Goal: Task Accomplishment & Management: Complete application form

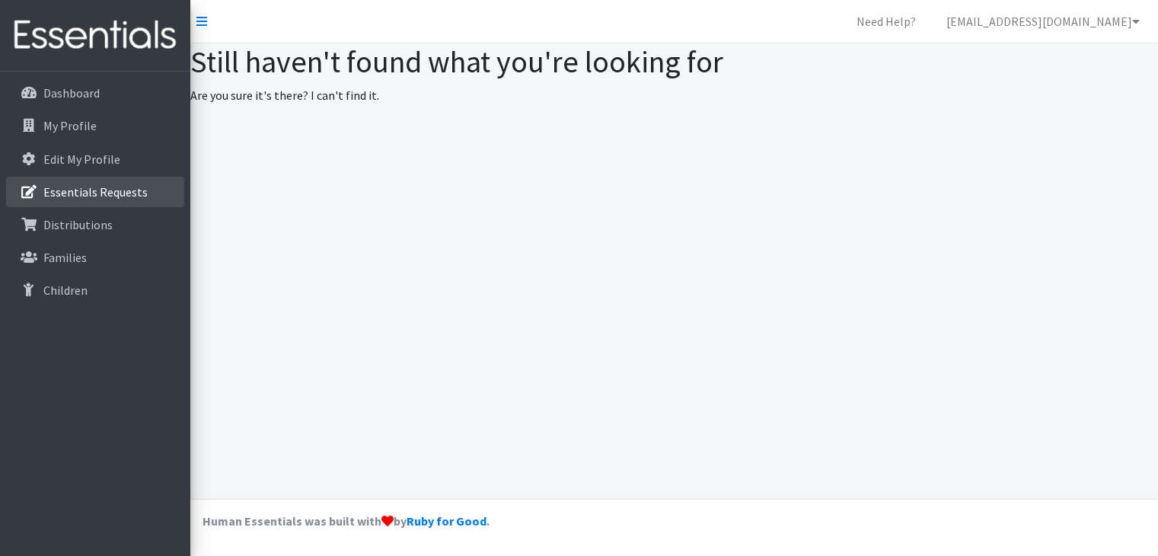
click at [89, 196] on p "Essentials Requests" at bounding box center [95, 191] width 104 height 15
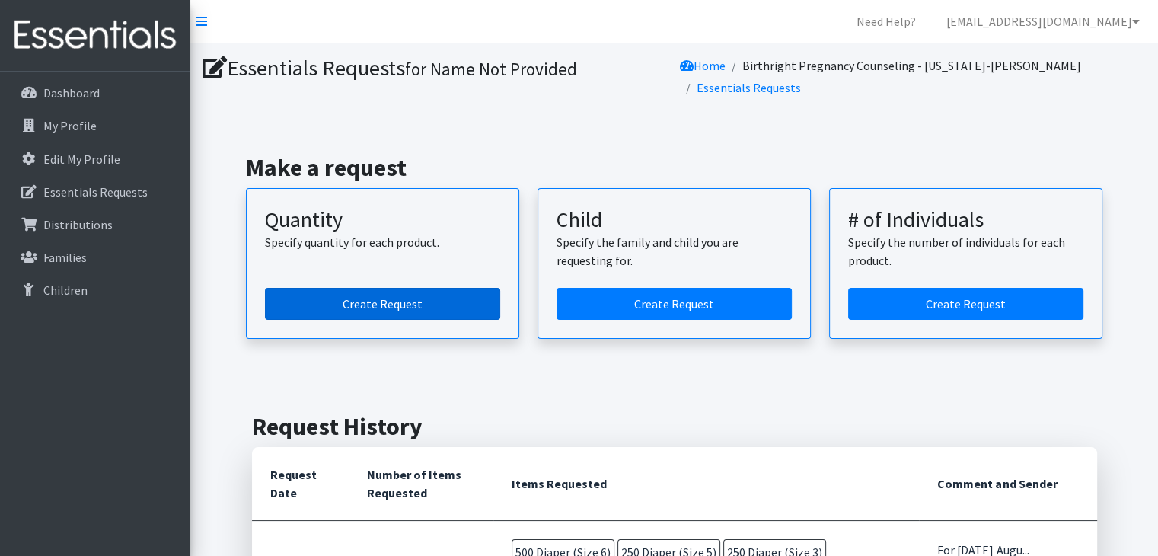
click at [359, 302] on link "Create Request" at bounding box center [382, 304] width 235 height 32
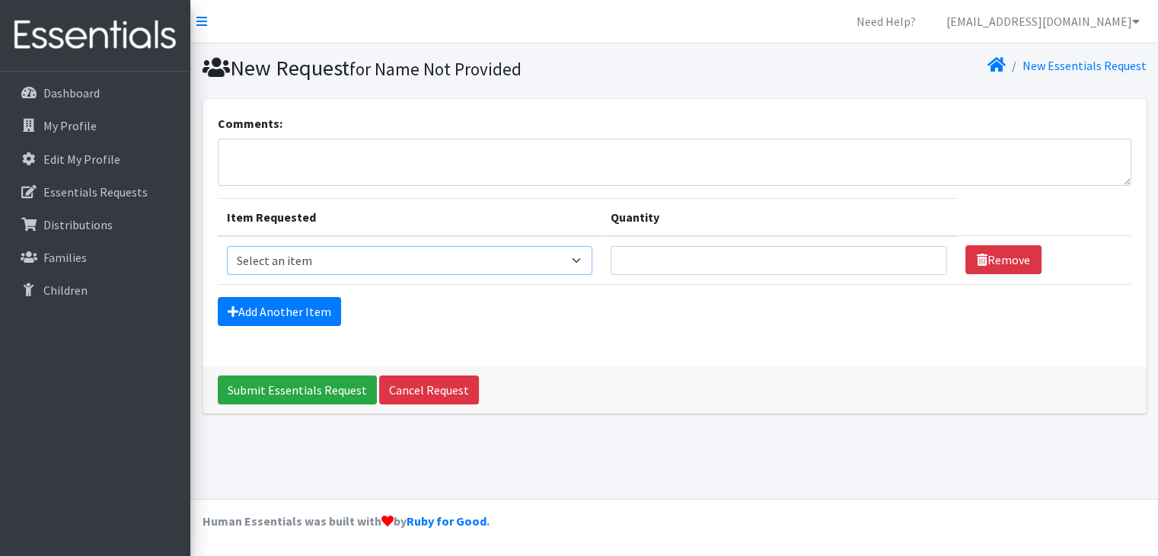
click at [574, 253] on select "Select an item Diaper (Size 2) Diaper (Size 3) Diaper (Size 4) Diaper (Size 5) …" at bounding box center [409, 260] width 365 height 29
select select "2937"
click at [227, 246] on select "Select an item Diaper (Size 2) Diaper (Size 3) Diaper (Size 4) Diaper (Size 5) …" at bounding box center [409, 260] width 365 height 29
click at [703, 263] on input "Quantity" at bounding box center [779, 260] width 336 height 29
type input "60"
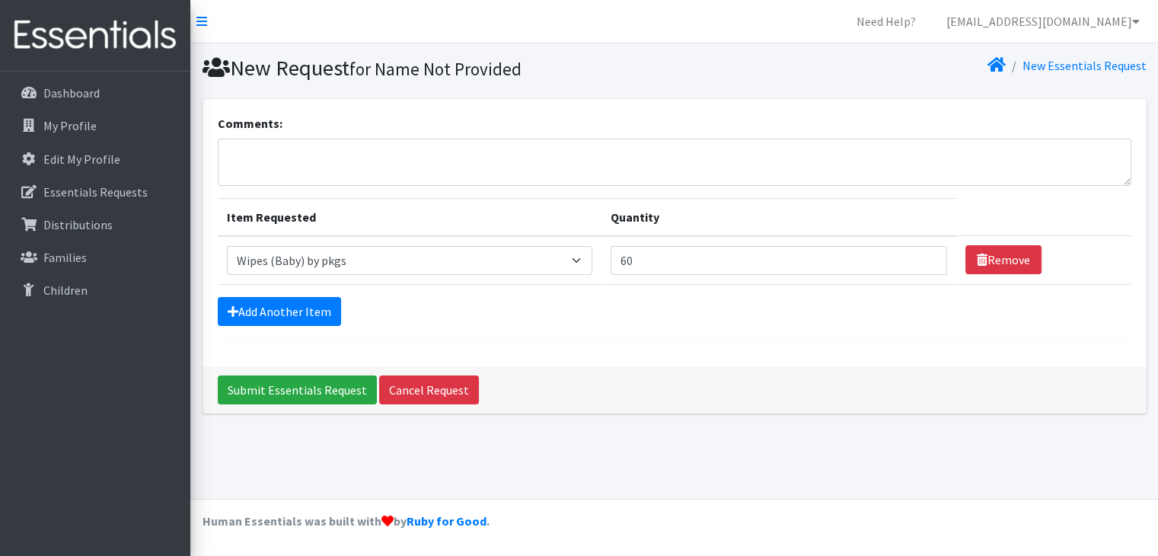
click at [840, 318] on div "Add Another Item" at bounding box center [674, 311] width 913 height 29
click at [279, 303] on link "Add Another Item" at bounding box center [279, 311] width 123 height 29
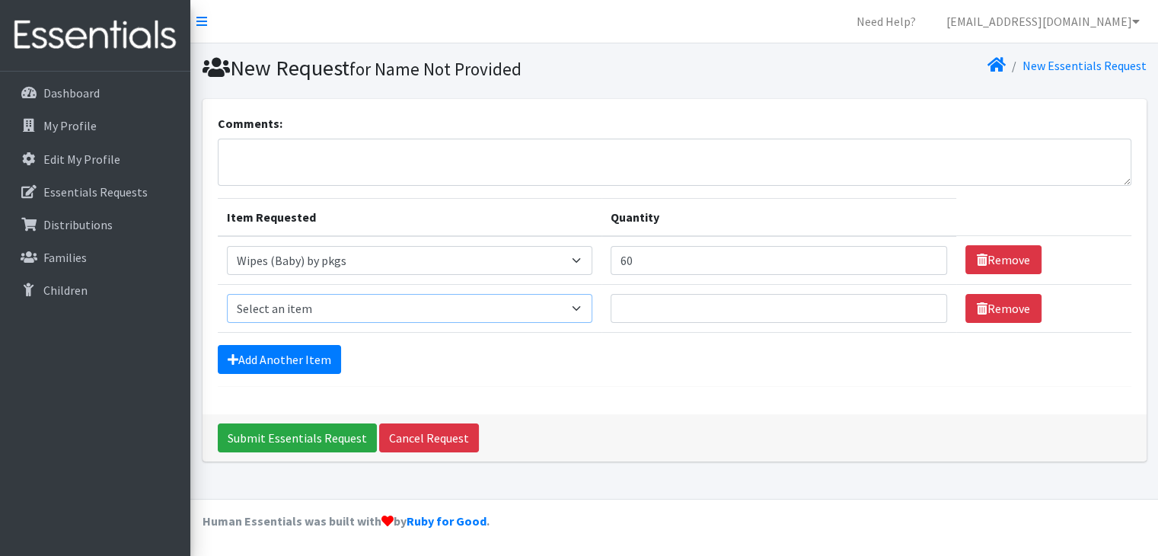
click at [589, 308] on select "Select an item Diaper (Size 2) Diaper (Size 3) Diaper (Size 4) Diaper (Size 5) …" at bounding box center [409, 308] width 365 height 29
select select "2950"
click at [227, 294] on select "Select an item Diaper (Size 2) Diaper (Size 3) Diaper (Size 4) Diaper (Size 5) …" at bounding box center [409, 308] width 365 height 29
click at [649, 290] on td "Quantity" at bounding box center [778, 308] width 355 height 48
click at [636, 311] on input "Quantity" at bounding box center [779, 308] width 336 height 29
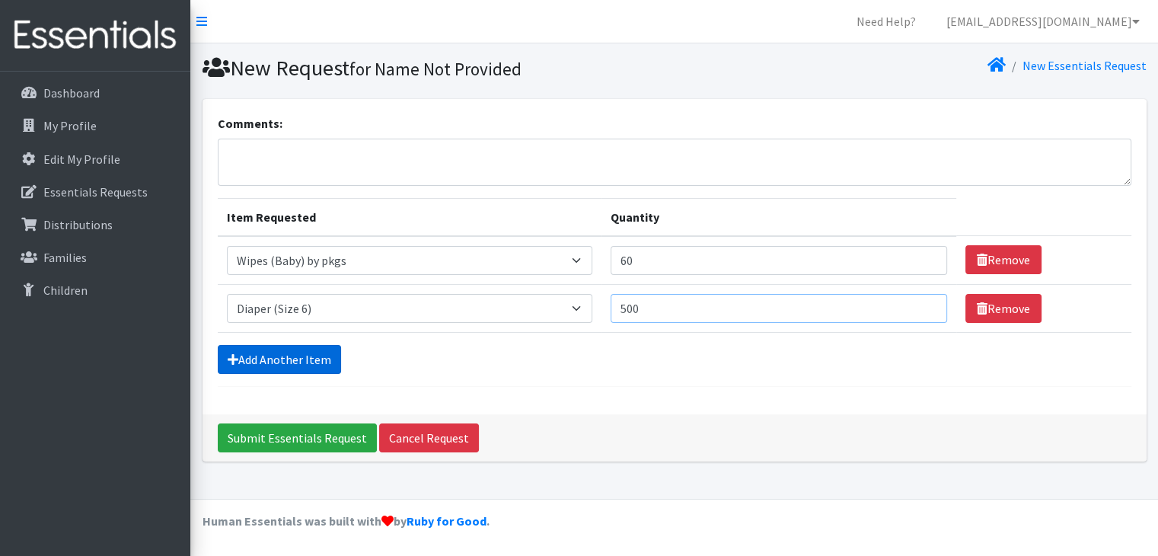
type input "500"
click at [285, 352] on link "Add Another Item" at bounding box center [279, 359] width 123 height 29
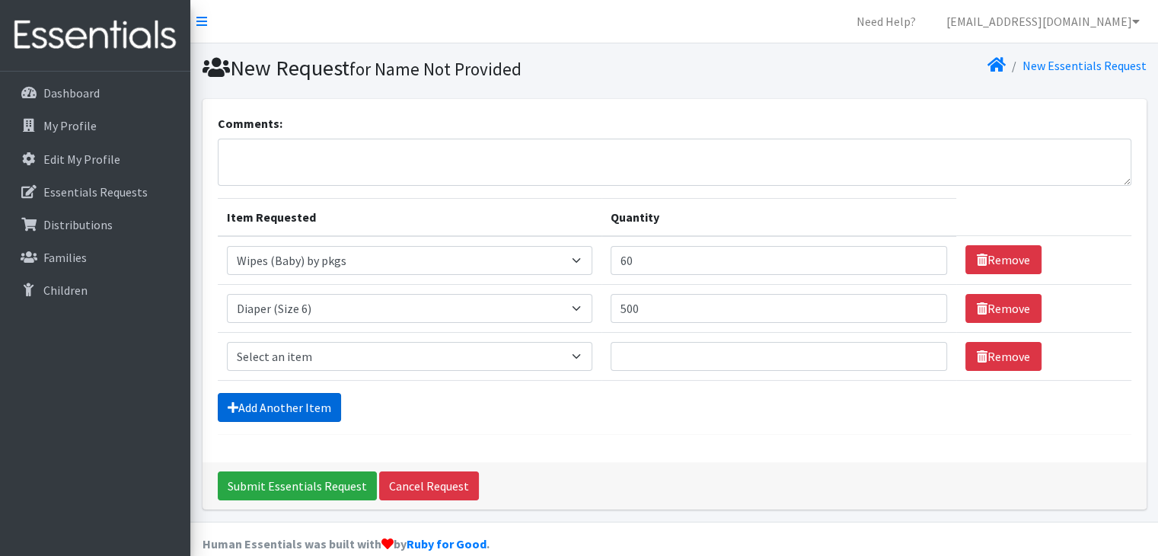
scroll to position [21, 0]
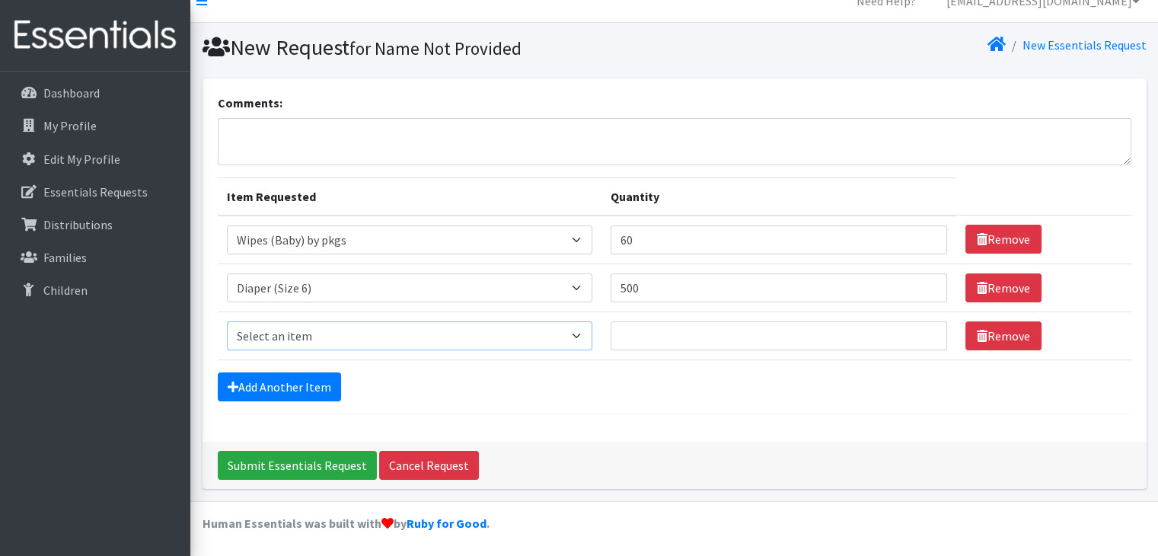
click at [582, 337] on select "Select an item Diaper (Size 2) Diaper (Size 3) Diaper (Size 4) Diaper (Size 5) …" at bounding box center [409, 335] width 365 height 29
select select "2961"
click at [227, 321] on select "Select an item Diaper (Size 2) Diaper (Size 3) Diaper (Size 4) Diaper (Size 5) …" at bounding box center [409, 335] width 365 height 29
click at [670, 333] on input "Quantity" at bounding box center [779, 335] width 336 height 29
type input "250"
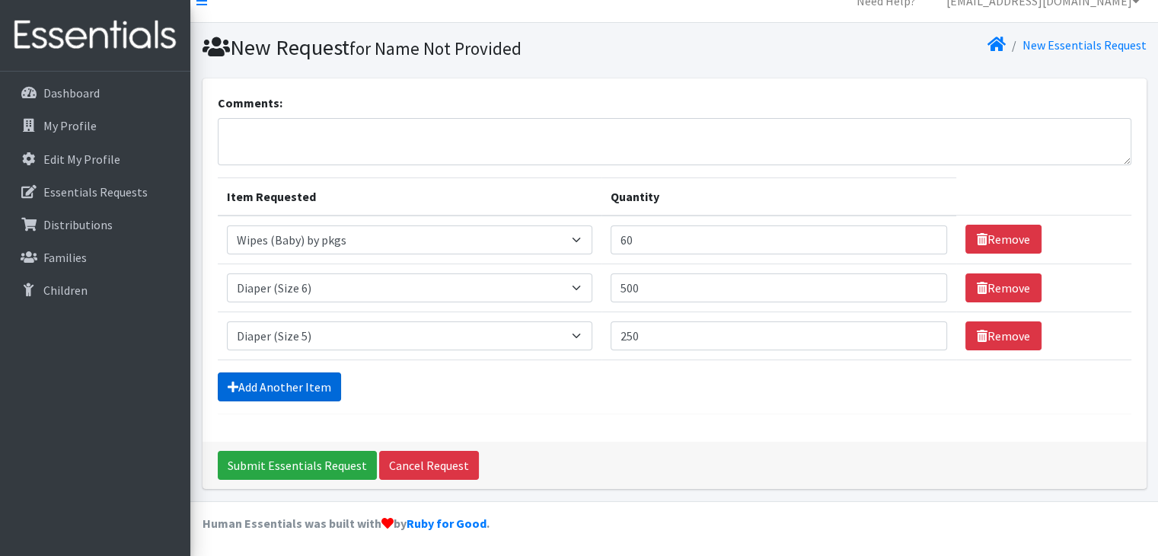
click at [263, 387] on link "Add Another Item" at bounding box center [279, 386] width 123 height 29
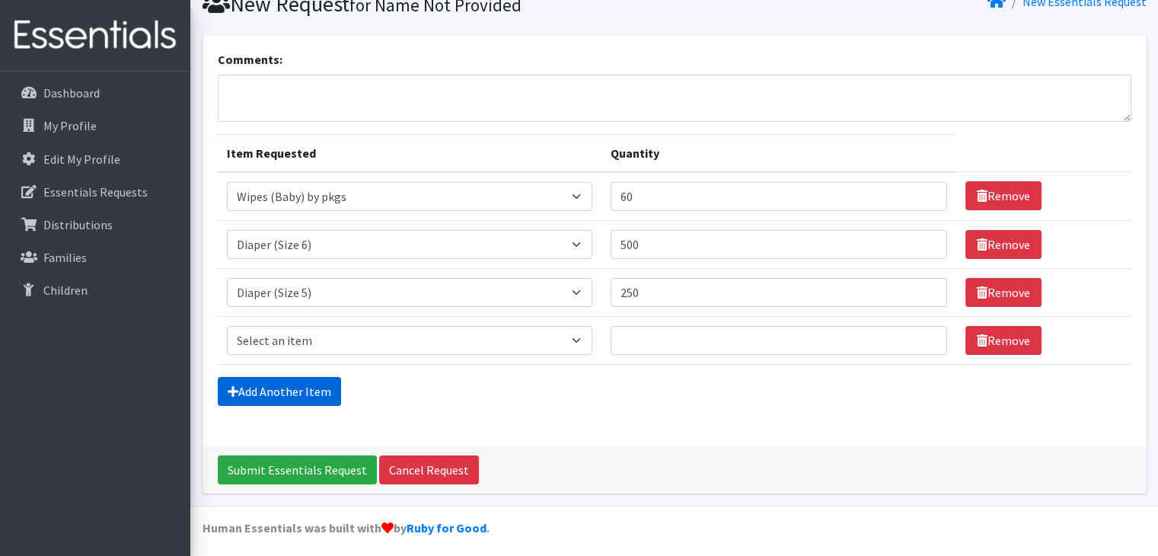
scroll to position [69, 0]
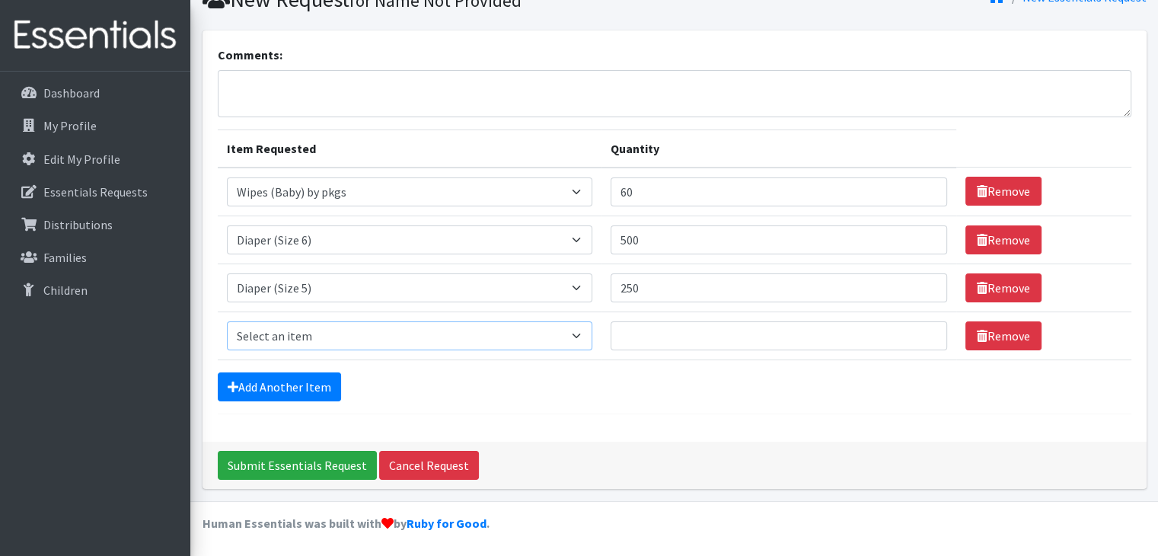
click at [571, 330] on select "Select an item Diaper (Size 2) Diaper (Size 3) Diaper (Size 4) Diaper (Size 5) …" at bounding box center [409, 335] width 365 height 29
select select "2930"
click at [227, 321] on select "Select an item Diaper (Size 2) Diaper (Size 3) Diaper (Size 4) Diaper (Size 5) …" at bounding box center [409, 335] width 365 height 29
click at [646, 327] on input "Quantity" at bounding box center [779, 335] width 336 height 29
type input "250"
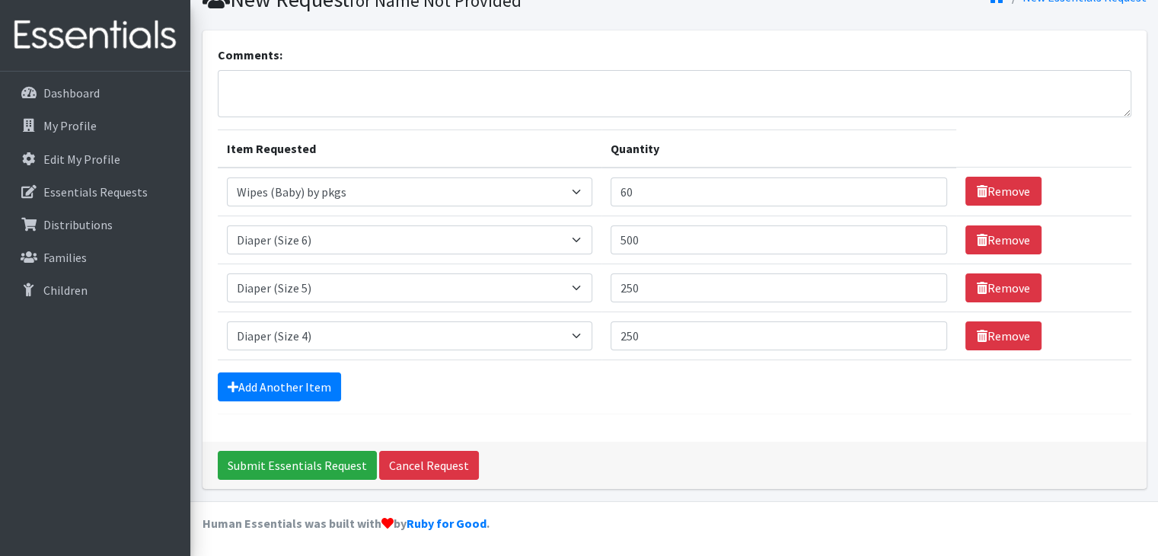
click at [676, 385] on div "Add Another Item" at bounding box center [674, 386] width 913 height 29
click at [300, 372] on link "Add Another Item" at bounding box center [279, 386] width 123 height 29
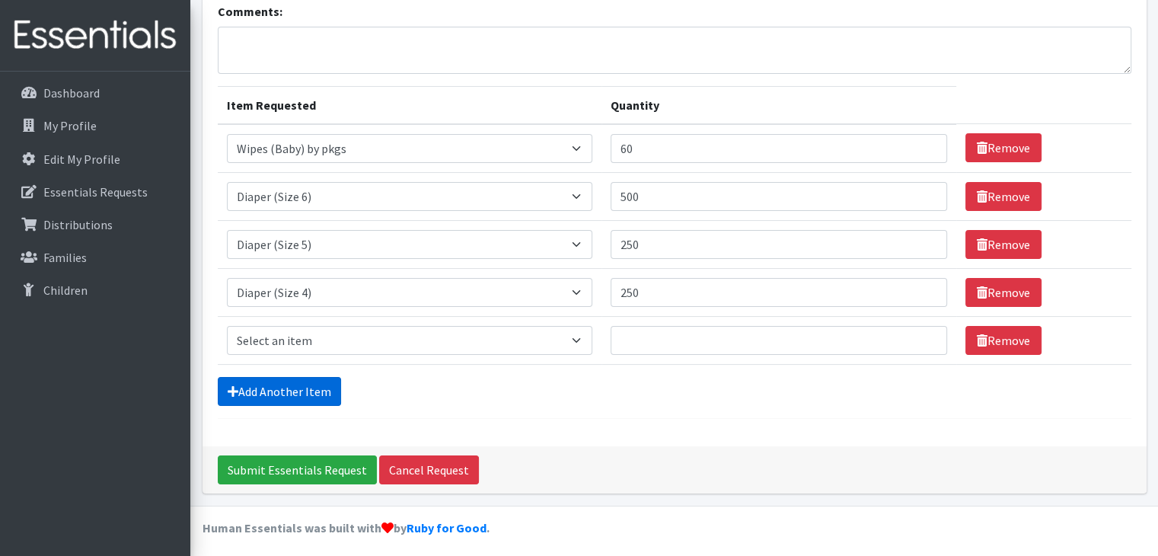
scroll to position [116, 0]
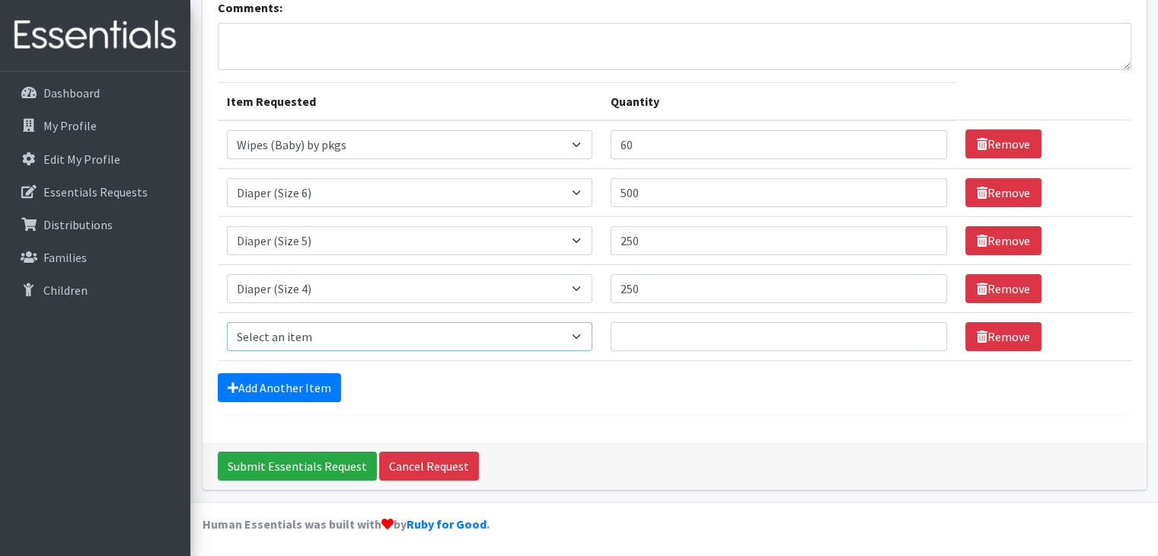
click at [583, 338] on select "Select an item Diaper (Size 2) Diaper (Size 3) Diaper (Size 4) Diaper (Size 5) …" at bounding box center [409, 336] width 365 height 29
select select "2955"
click at [227, 322] on select "Select an item Diaper (Size 2) Diaper (Size 3) Diaper (Size 4) Diaper (Size 5) …" at bounding box center [409, 336] width 365 height 29
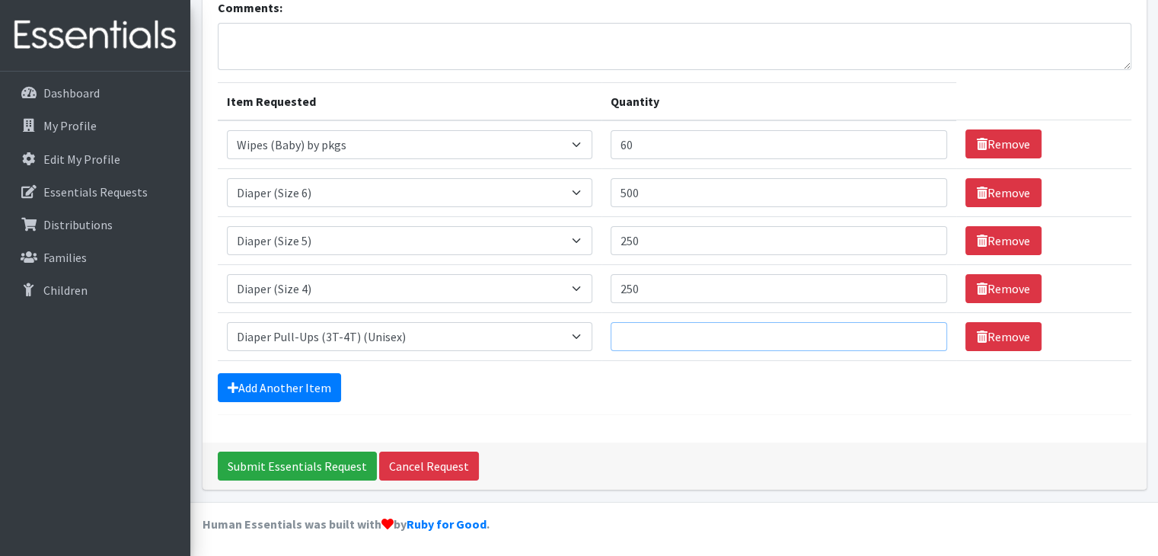
click at [630, 338] on input "Quantity" at bounding box center [779, 336] width 336 height 29
type input "250"
click at [695, 412] on div "Comments: Item Requested Quantity Item Requested Select an item Diaper (Size 2)…" at bounding box center [674, 212] width 944 height 459
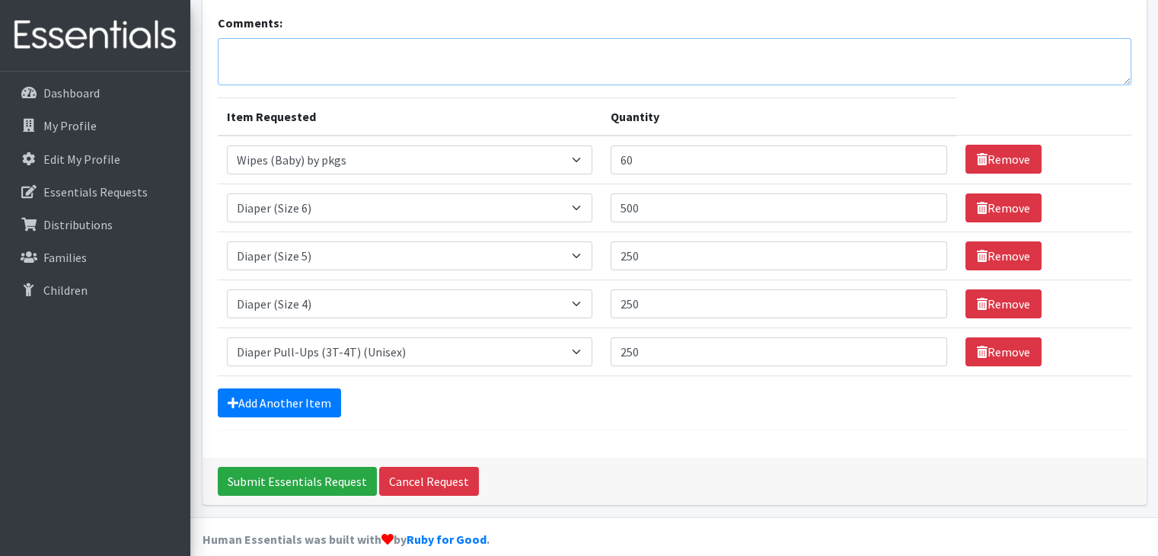
click at [239, 57] on textarea "Comments:" at bounding box center [674, 61] width 913 height 47
paste textarea "MCKENZIE"
click at [487, 52] on textarea "For pick-up on Thursday August 14, by Nickie McKen MCKENZIE" at bounding box center [674, 61] width 913 height 47
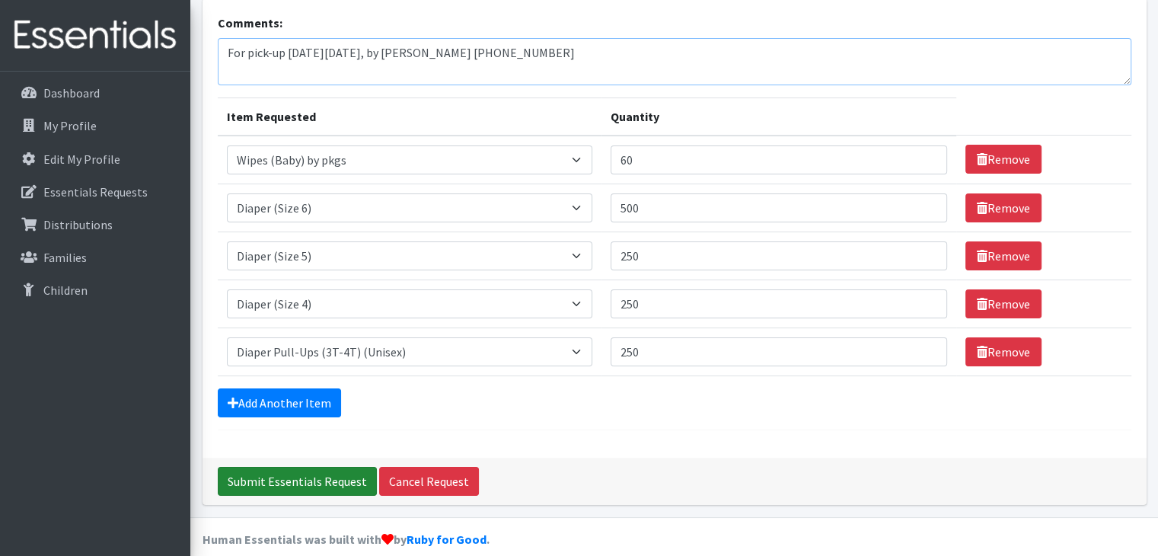
type textarea "For pick-up [DATE][DATE], by [PERSON_NAME] [PHONE_NUMBER]"
click at [314, 485] on input "Submit Essentials Request" at bounding box center [297, 481] width 159 height 29
click at [314, 485] on div "Comments: For pick-up on Thursday August 14, by Nickie McKenzie 360-213-3655 It…" at bounding box center [674, 251] width 944 height 506
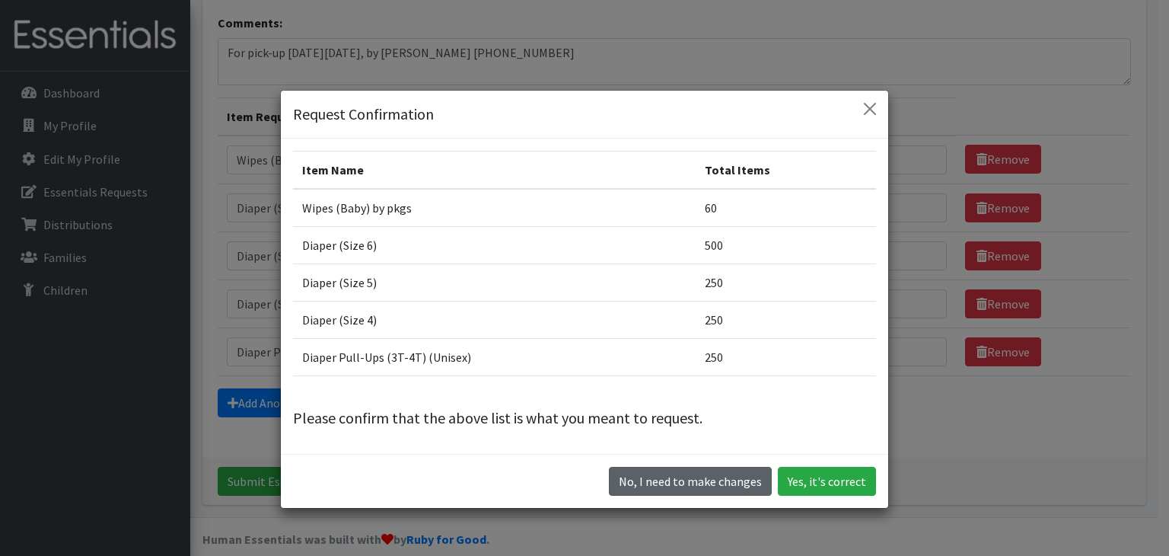
click at [661, 486] on button "No, I need to make changes" at bounding box center [690, 481] width 163 height 29
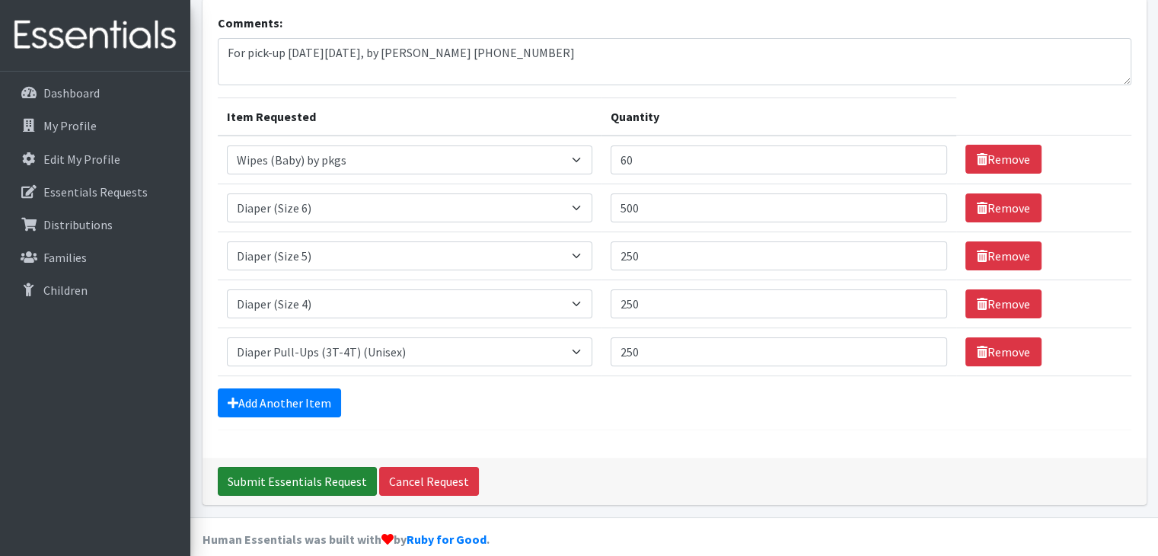
click at [320, 475] on input "Submit Essentials Request" at bounding box center [297, 481] width 159 height 29
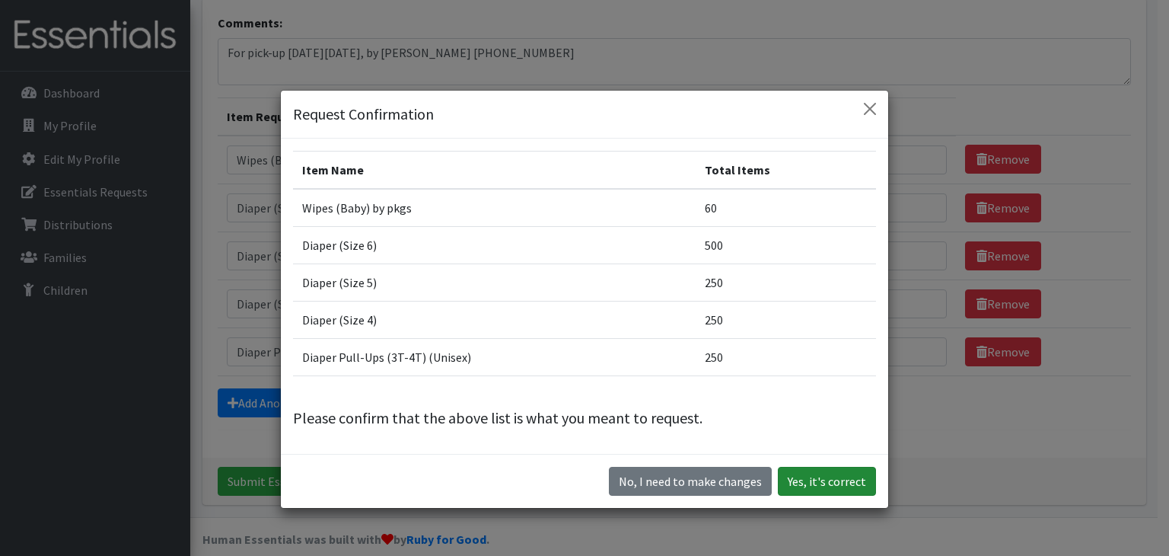
click at [834, 478] on button "Yes, it's correct" at bounding box center [827, 481] width 98 height 29
